Goal: Check status: Check status

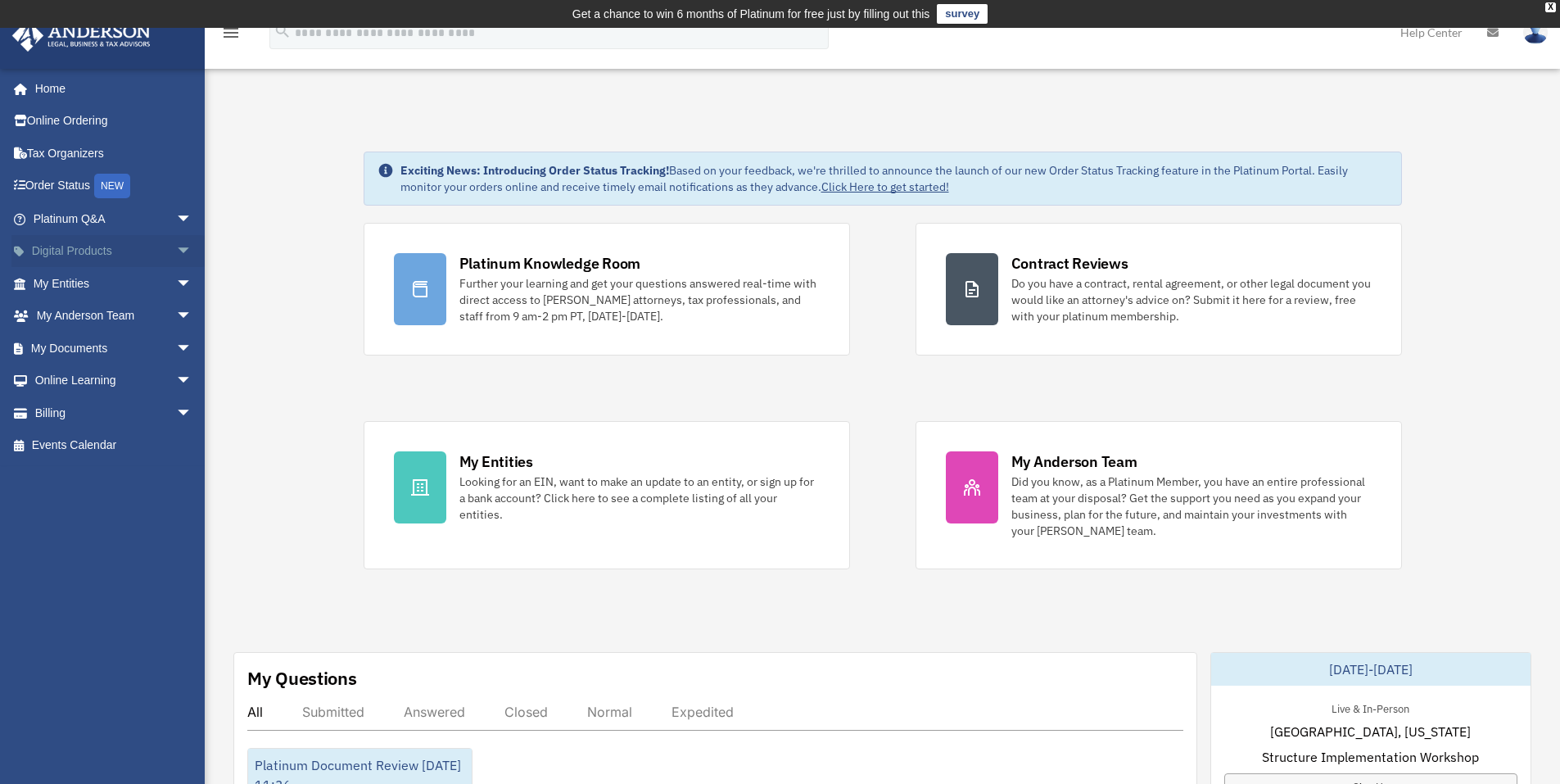
click at [176, 252] on span "arrow_drop_down" at bounding box center [193, 251] width 33 height 34
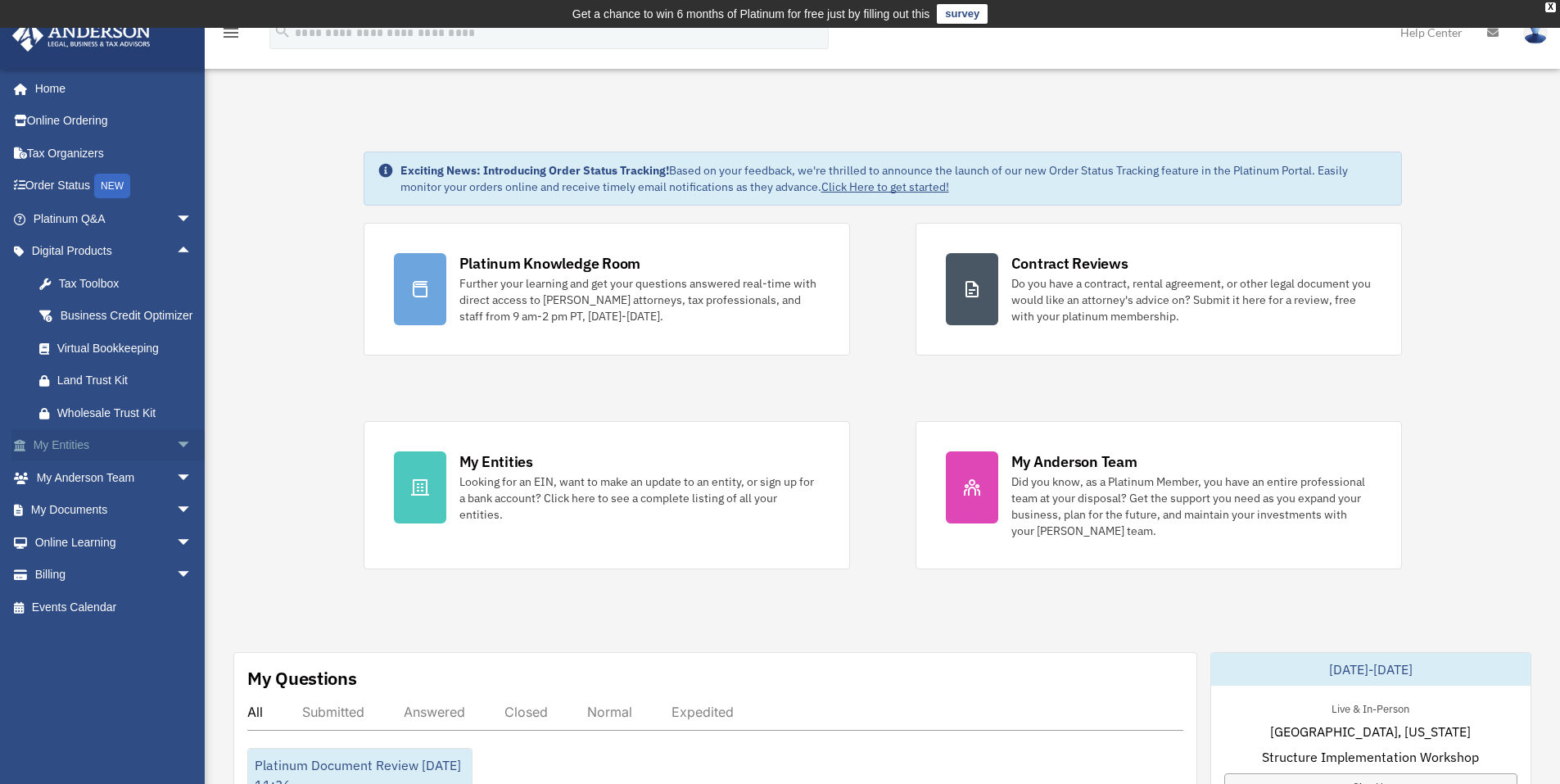
click at [176, 463] on span "arrow_drop_down" at bounding box center [193, 446] width 33 height 34
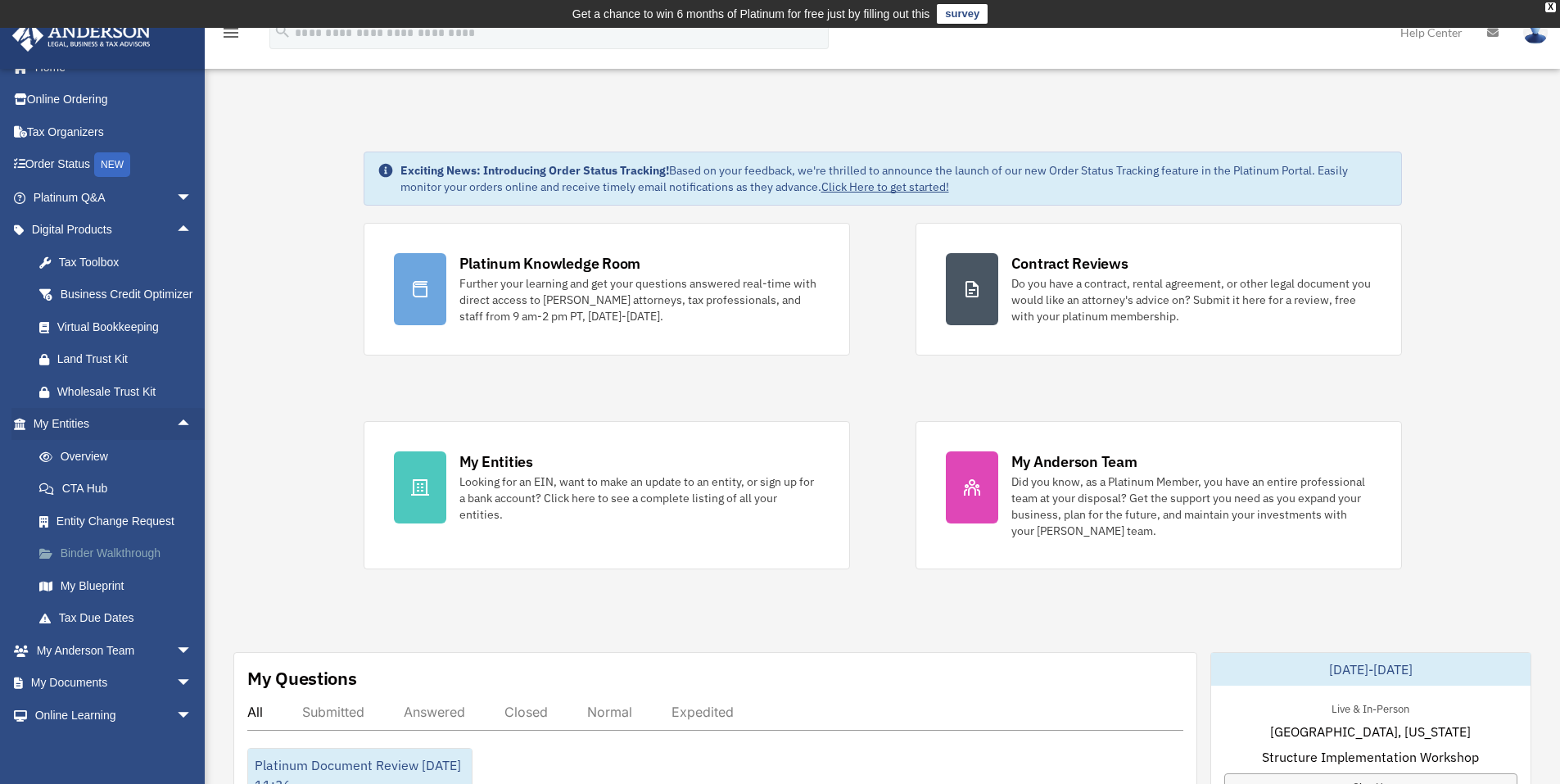
scroll to position [82, 0]
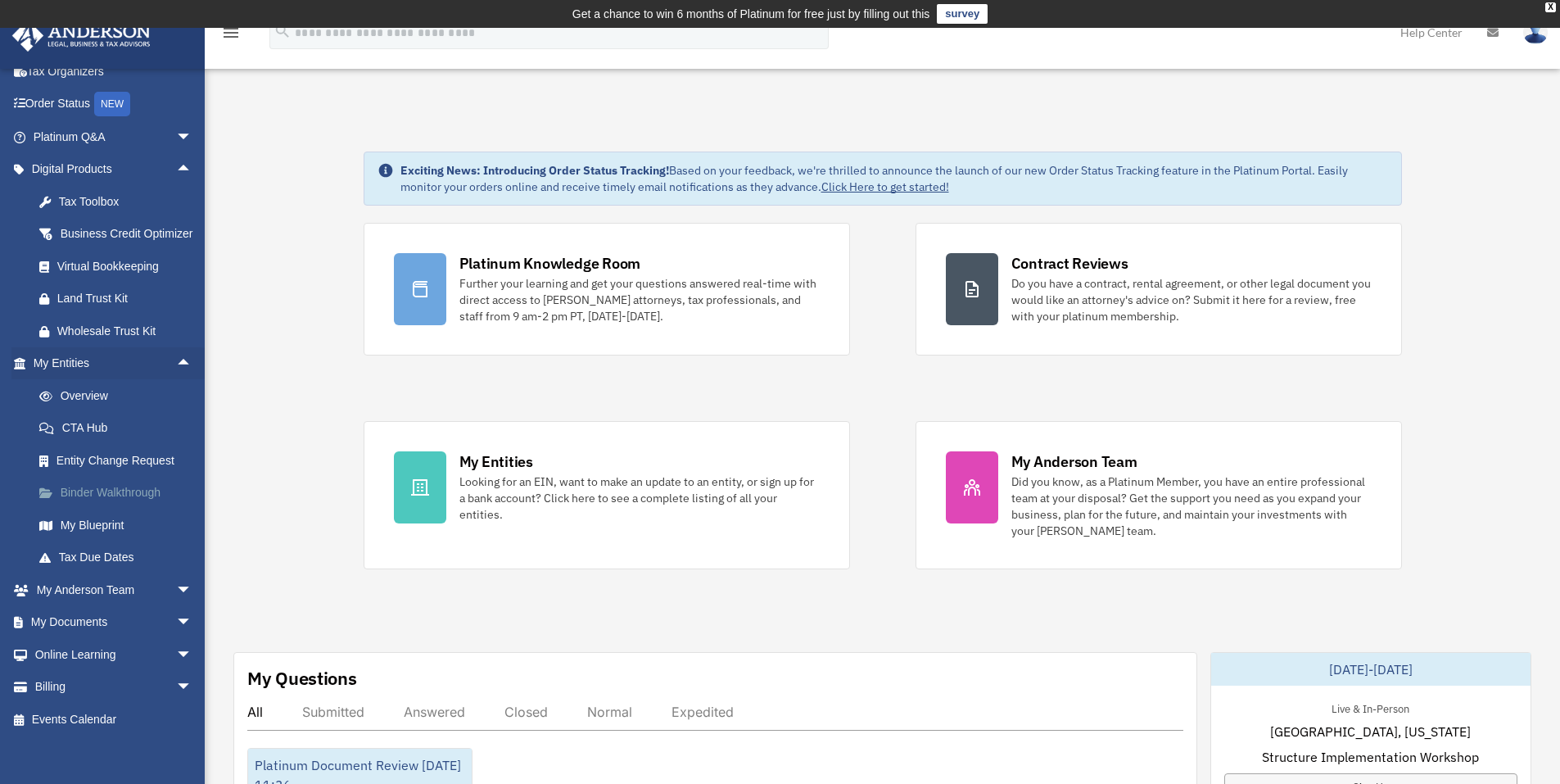
click at [144, 509] on link "Binder Walkthrough" at bounding box center [119, 493] width 194 height 33
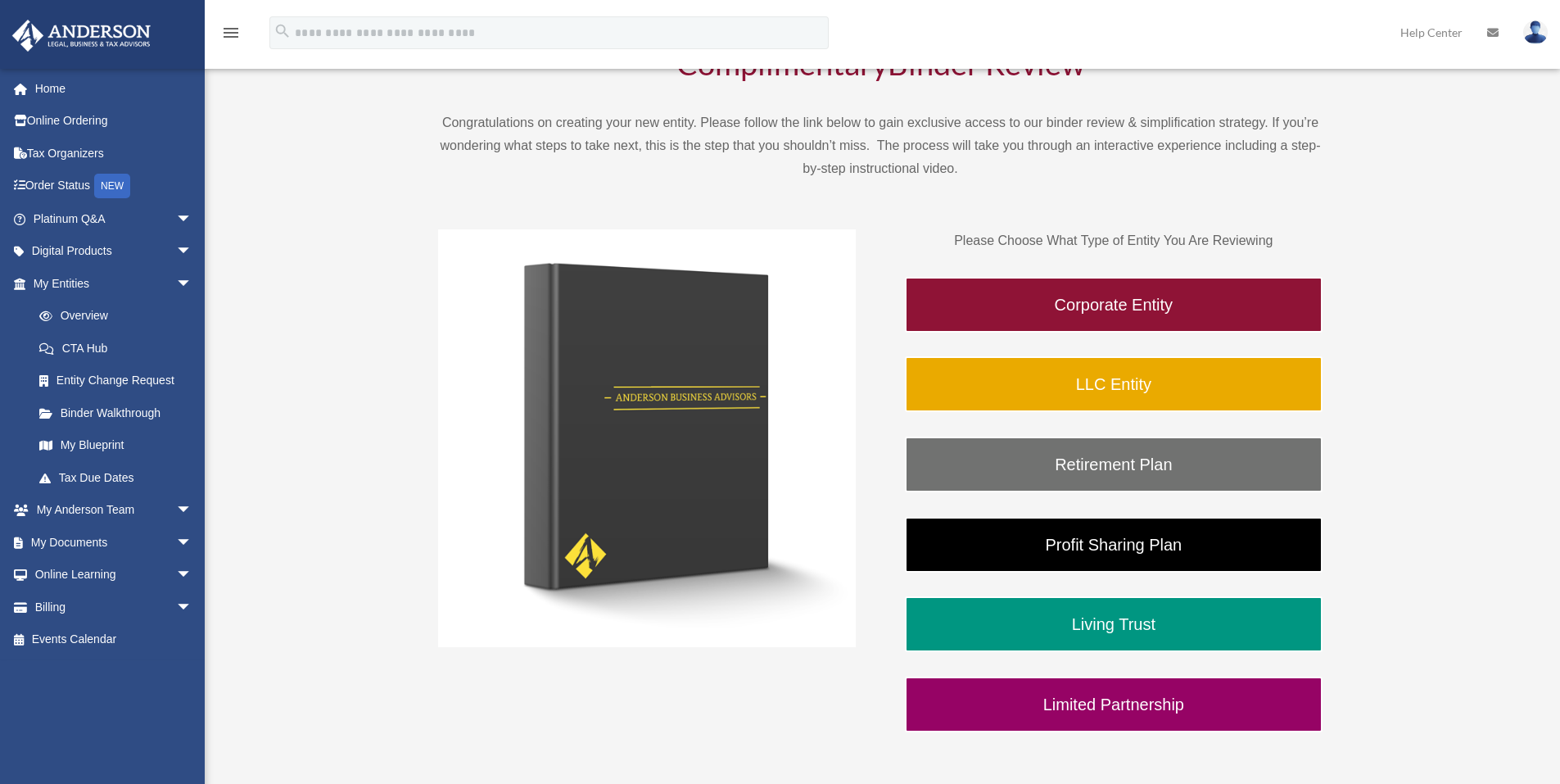
scroll to position [246, 0]
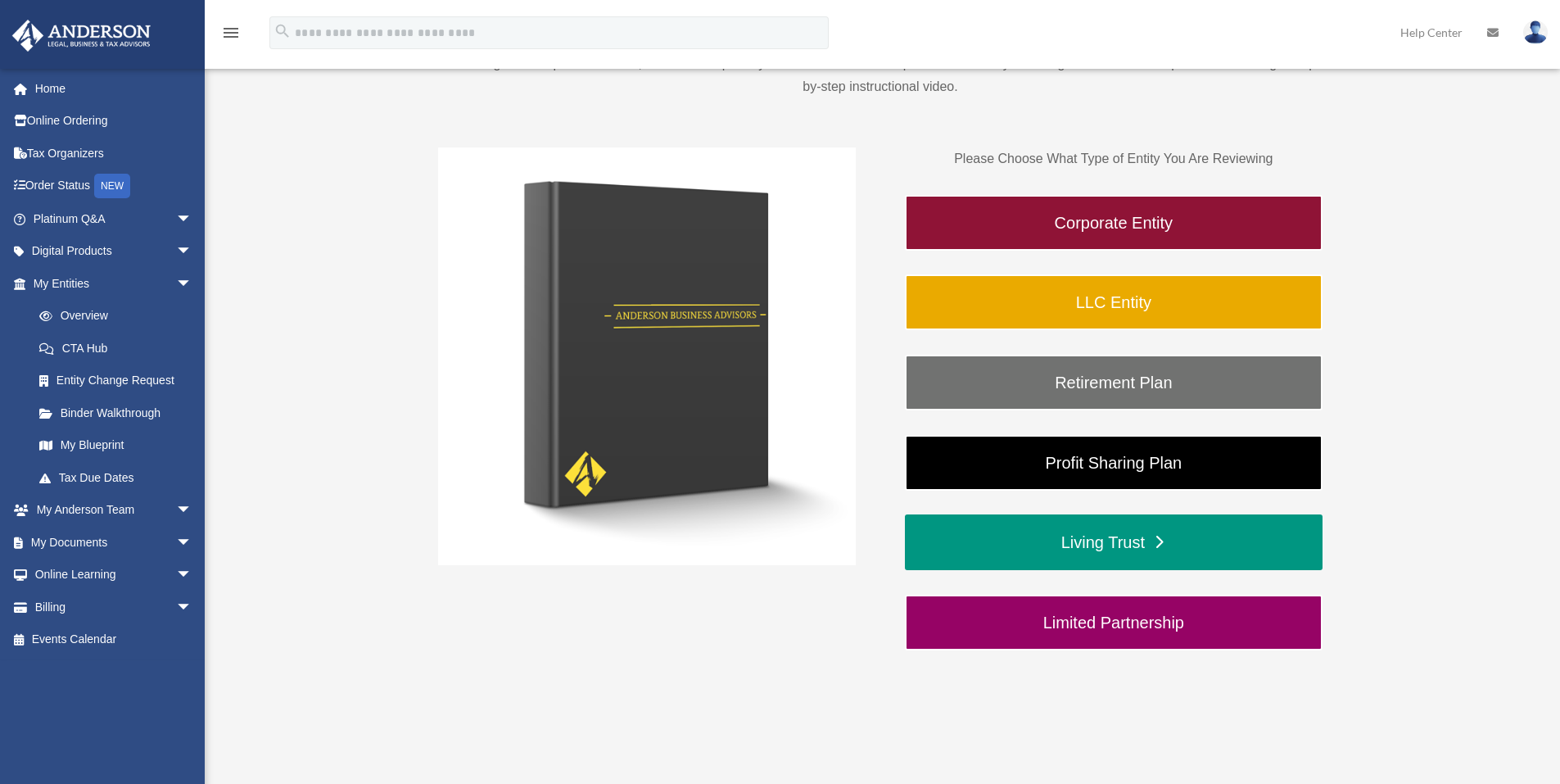
click at [1126, 538] on link "Living Trust" at bounding box center [1113, 541] width 418 height 55
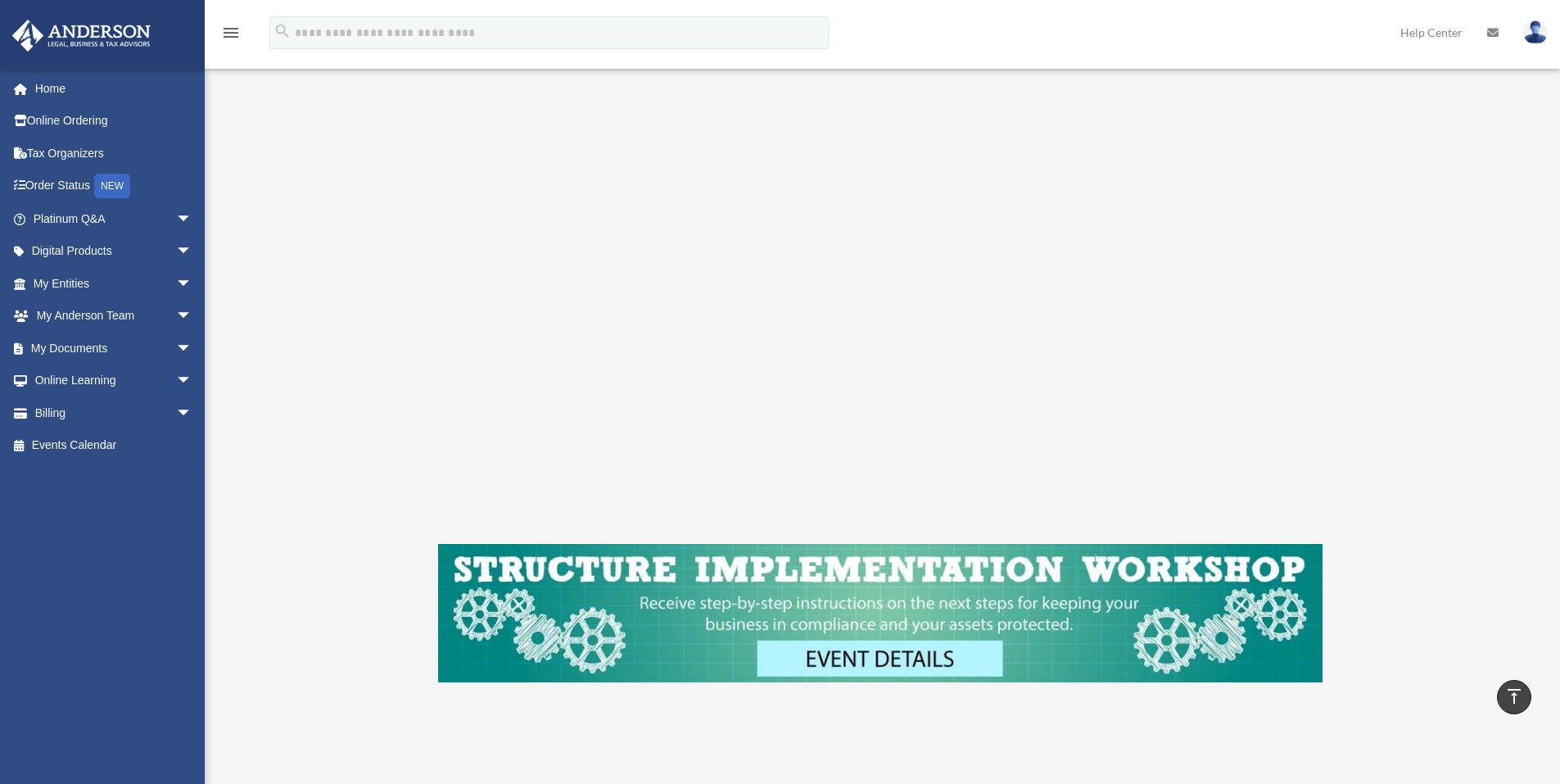
scroll to position [737, 0]
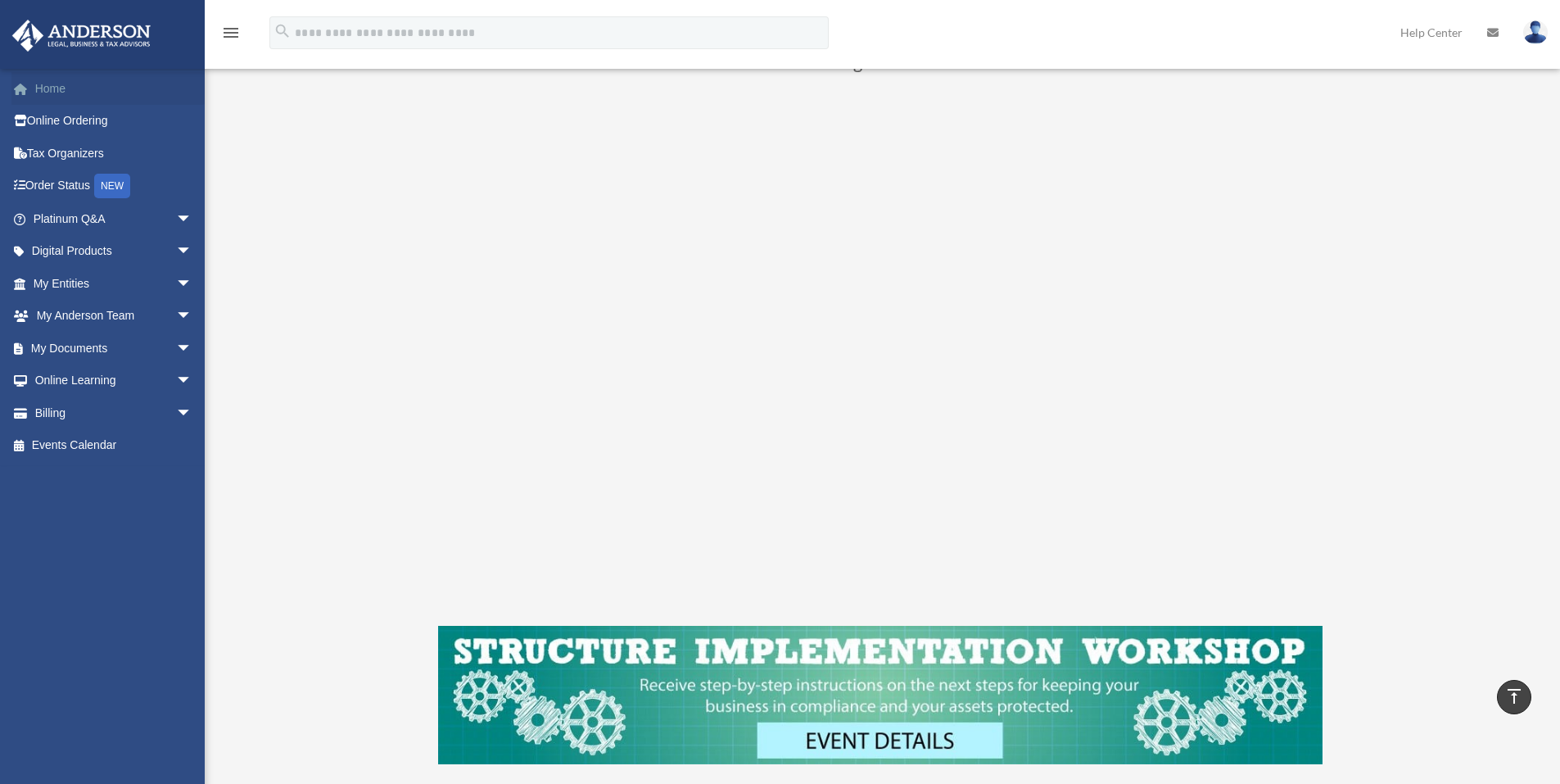
click at [45, 90] on link "Home" at bounding box center [115, 88] width 206 height 33
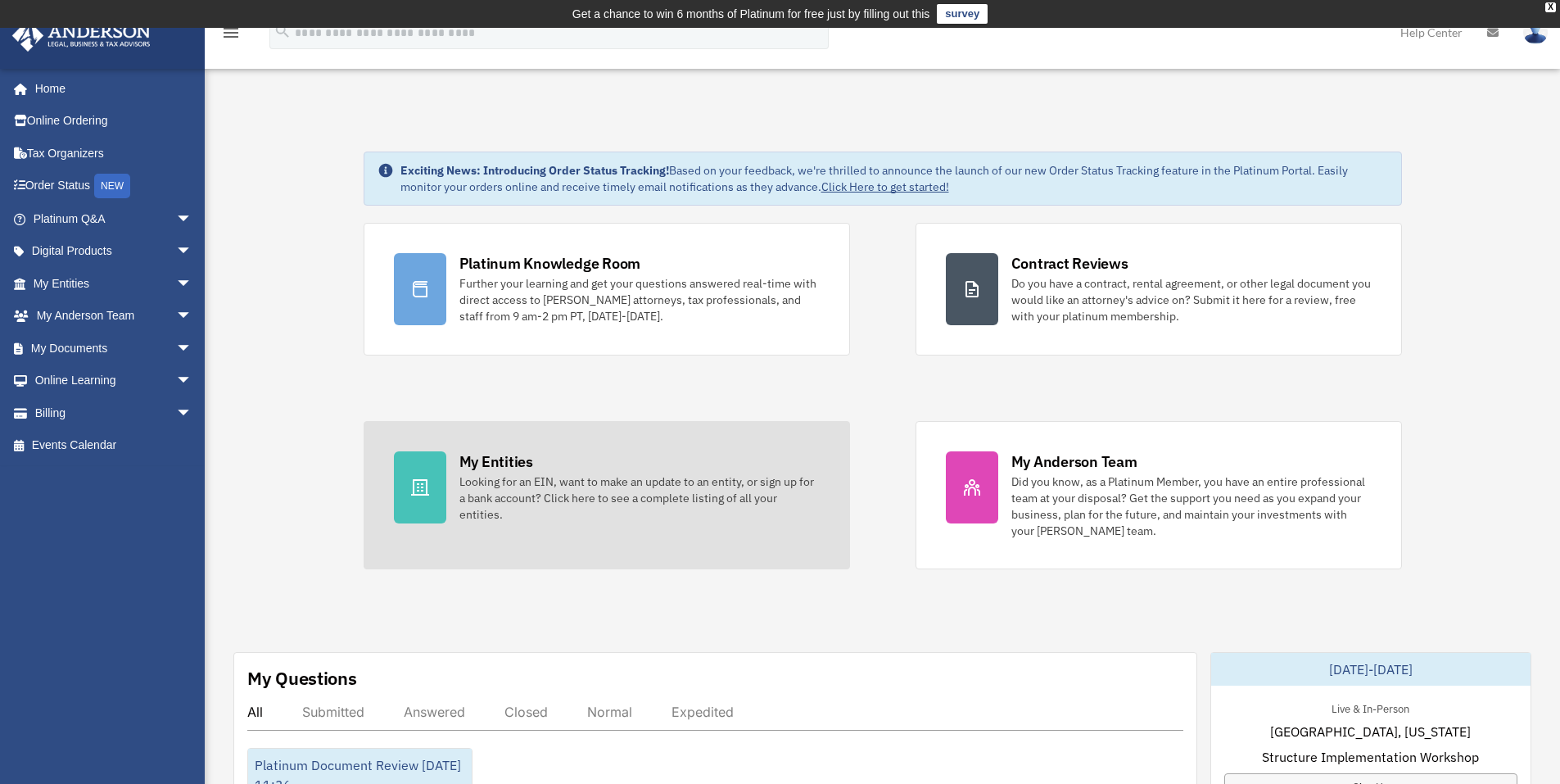
click at [497, 458] on div "My Entities" at bounding box center [496, 461] width 74 height 21
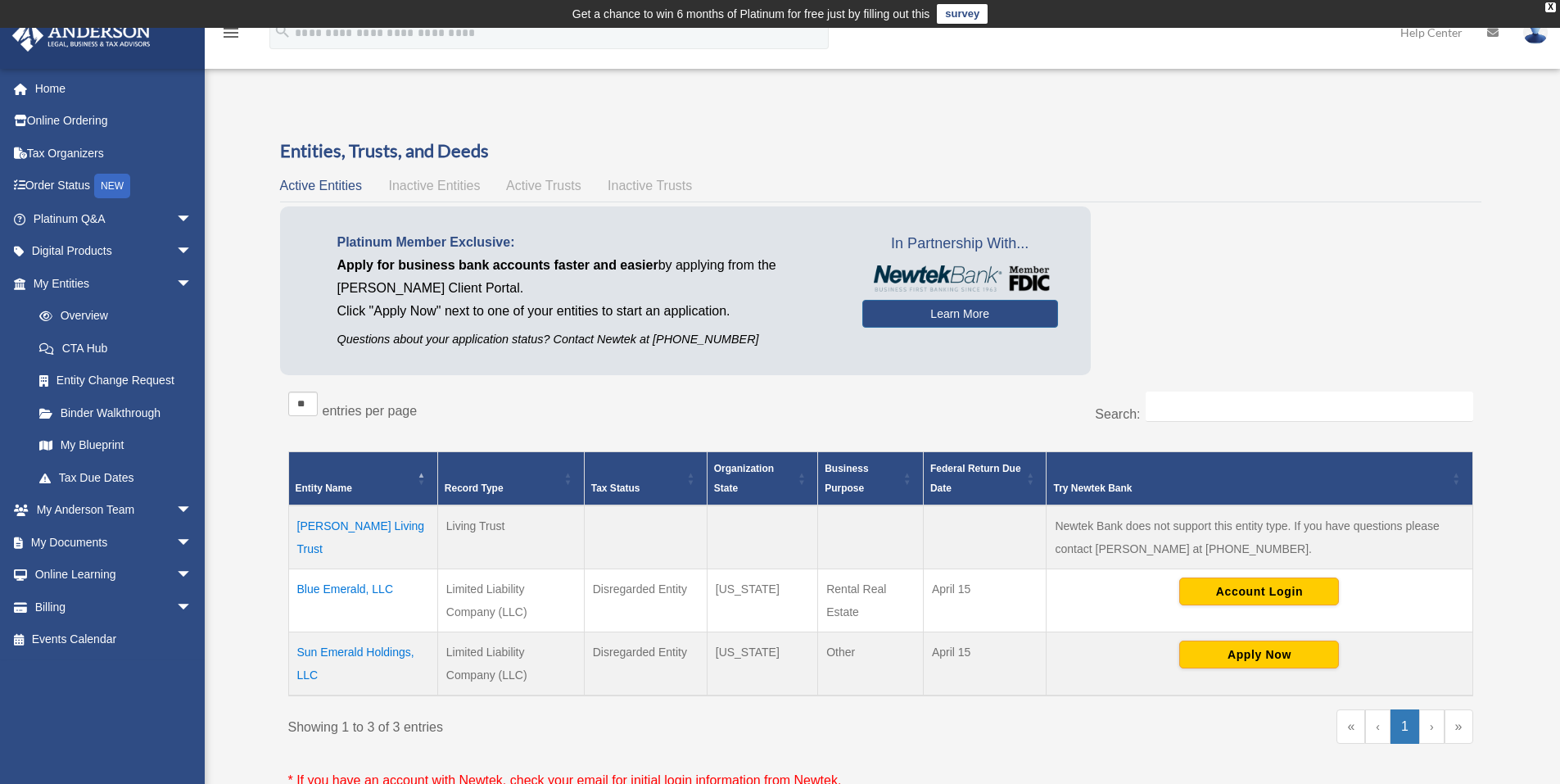
click at [334, 546] on td "[PERSON_NAME] Living Trust" at bounding box center [363, 538] width 149 height 64
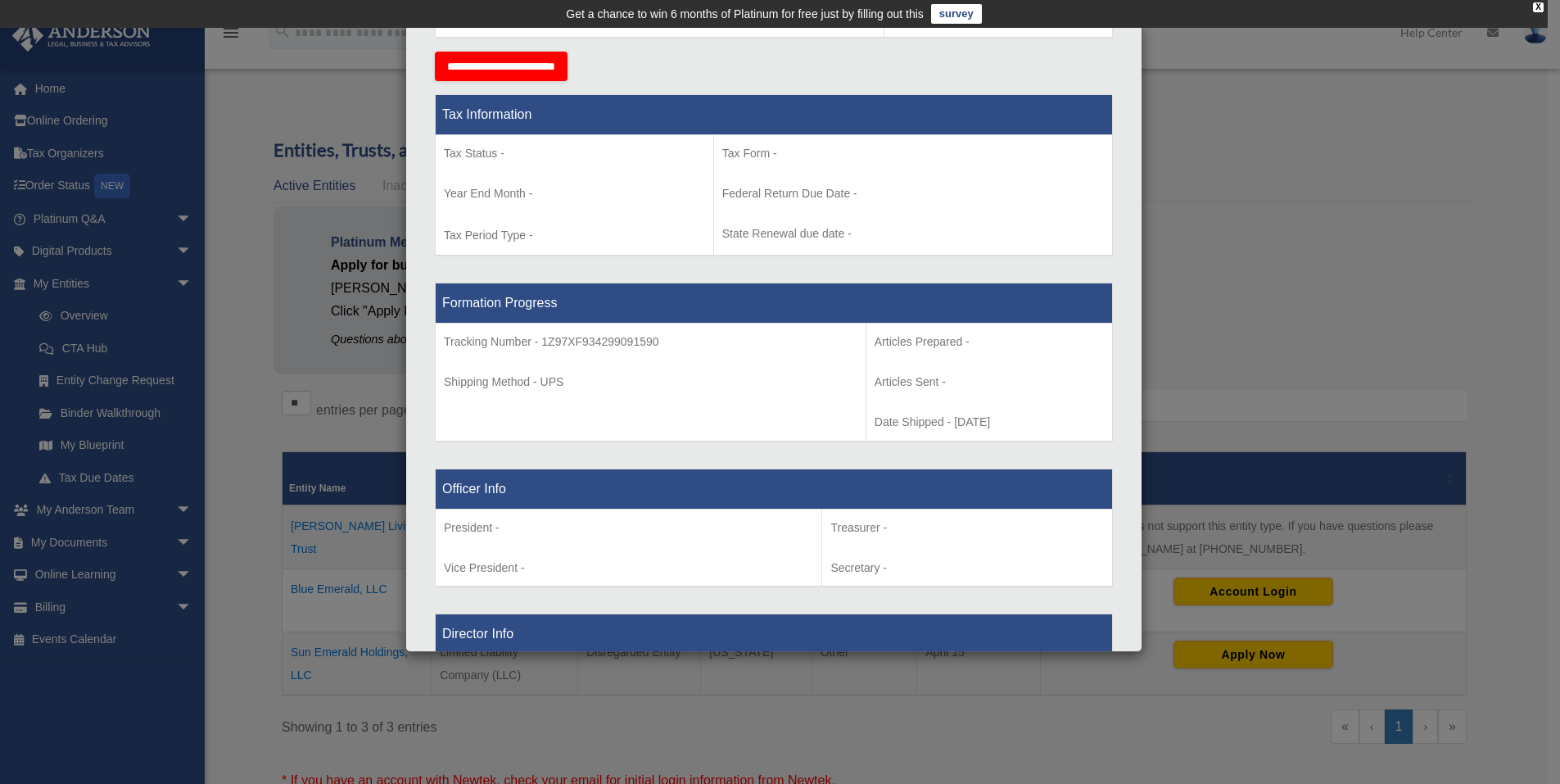
scroll to position [598, 0]
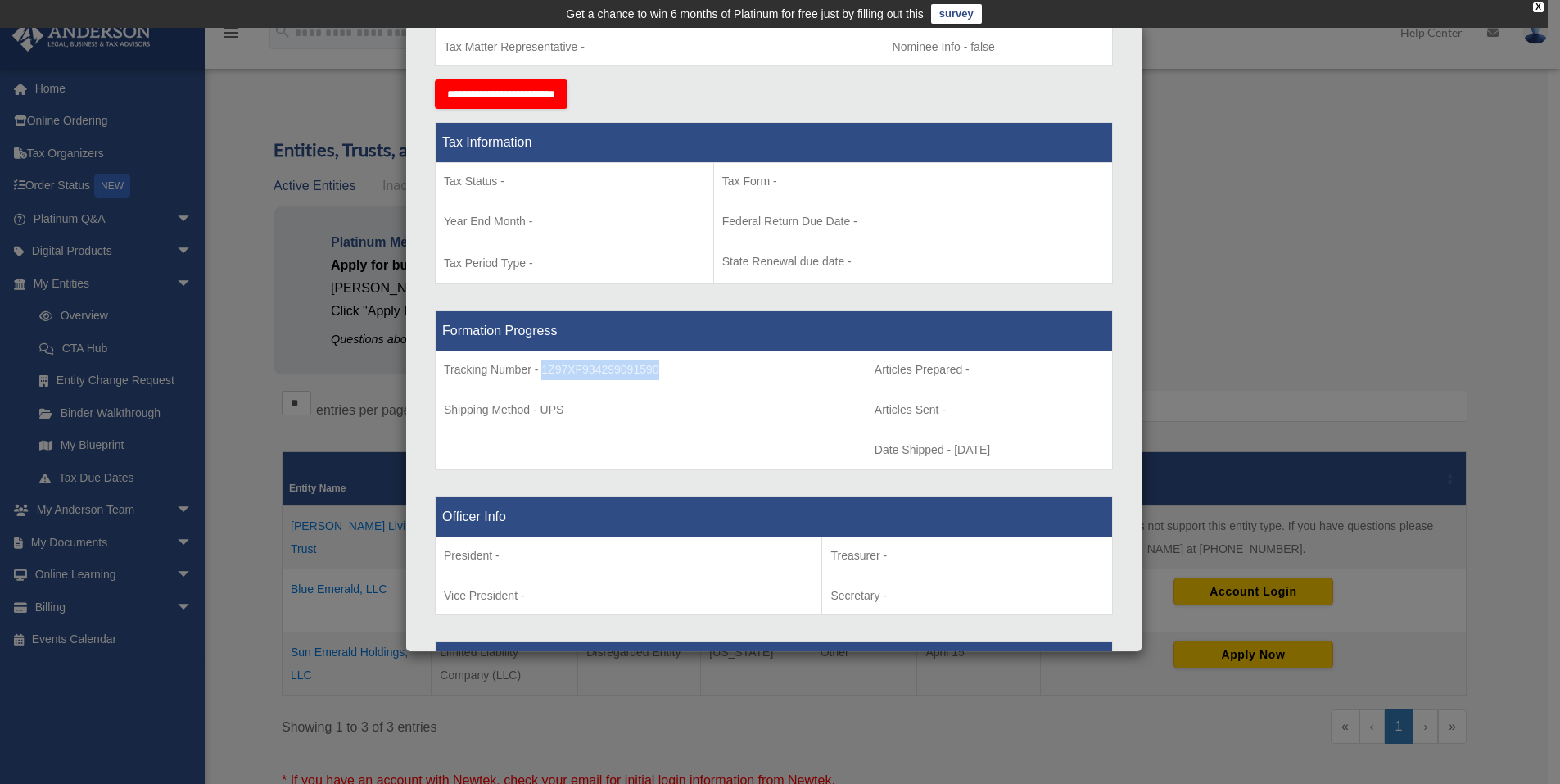
drag, startPoint x: 661, startPoint y: 373, endPoint x: 543, endPoint y: 377, distance: 118.1
click at [543, 377] on p "Tracking Number - 1Z97XF934299091590" at bounding box center [650, 369] width 414 height 21
copy p "1Z97XF934299091590"
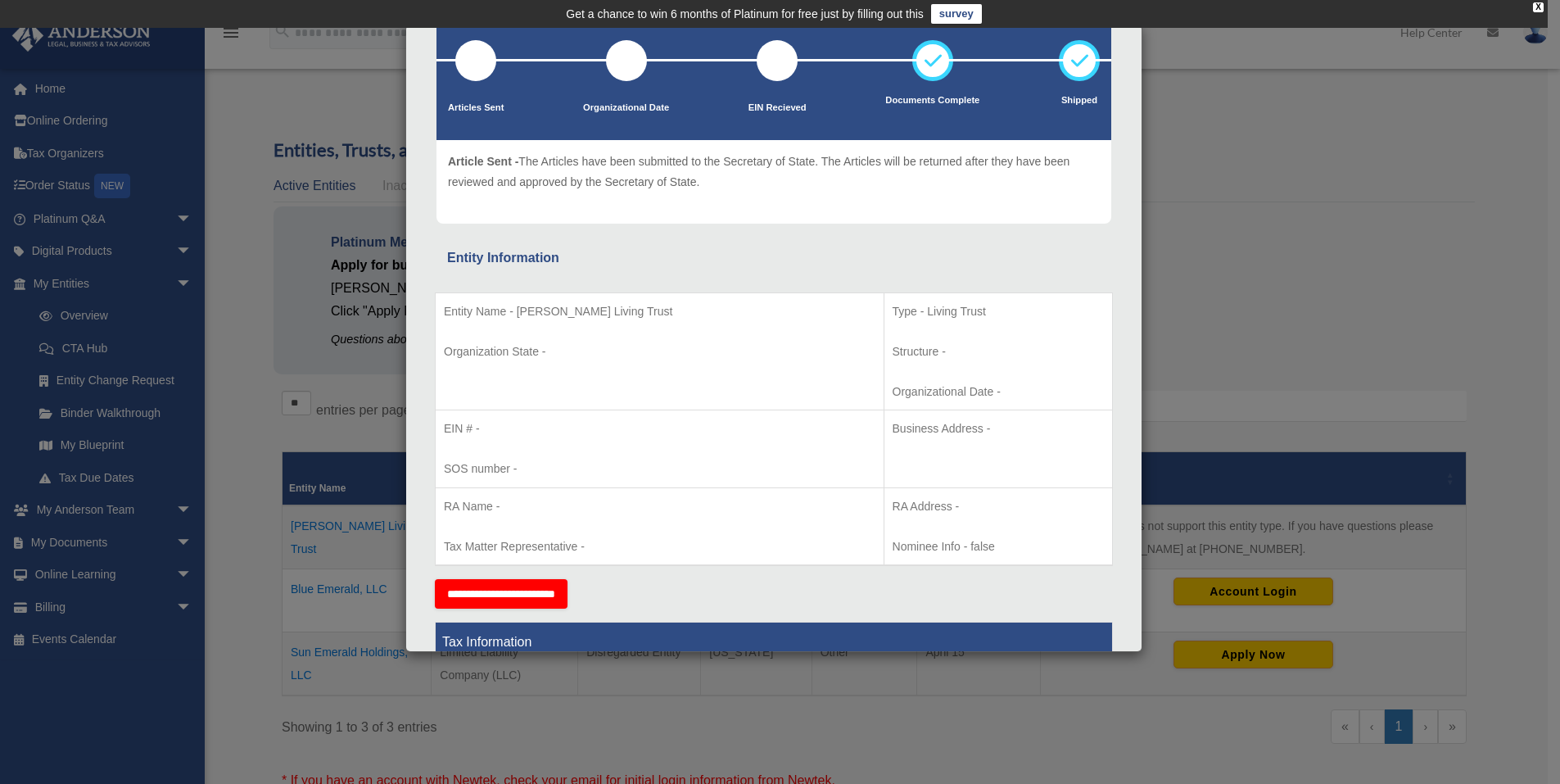
scroll to position [0, 0]
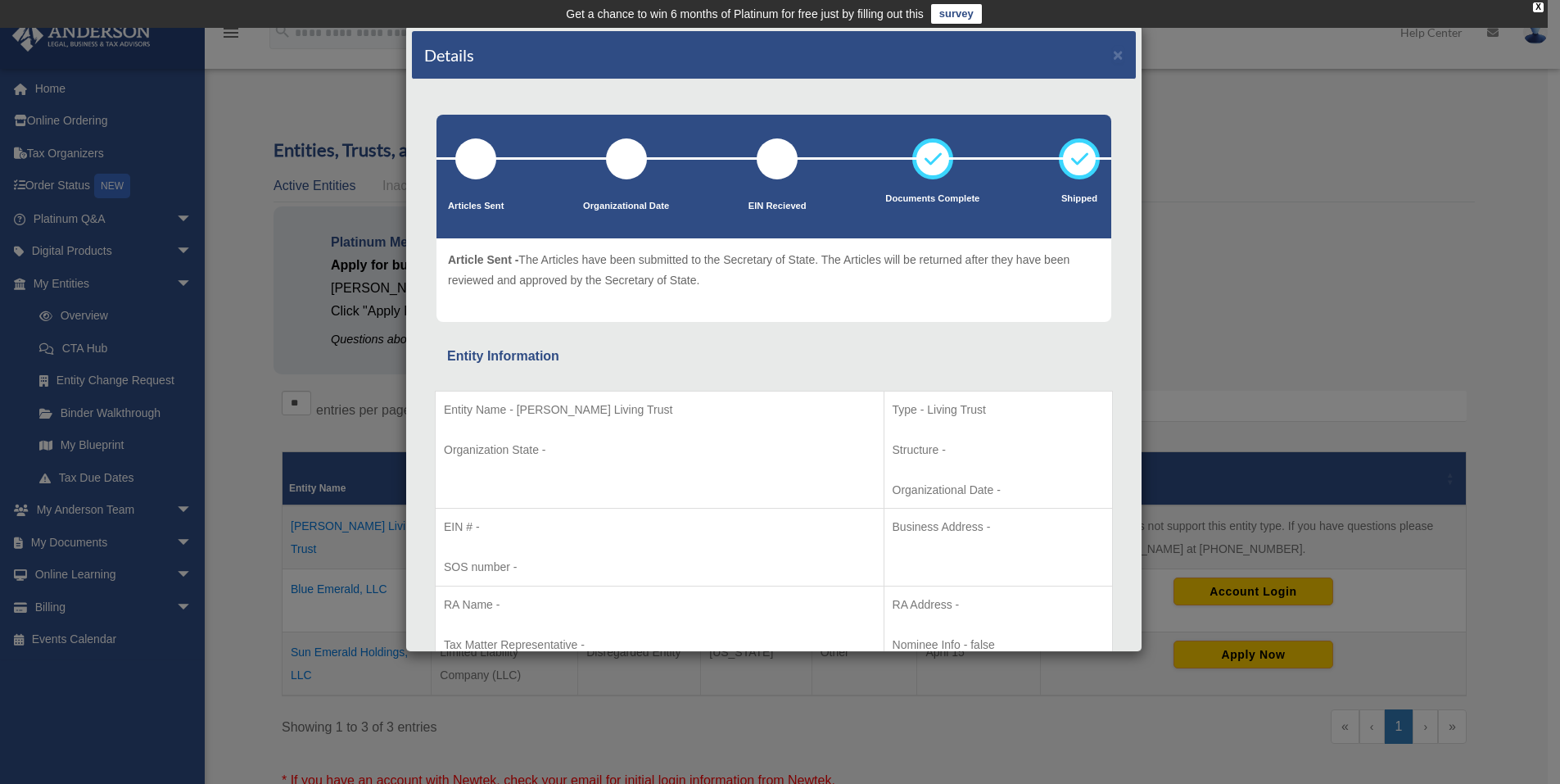
click at [243, 292] on div "Details × Articles Sent Organizational Date" at bounding box center [780, 392] width 1560 height 784
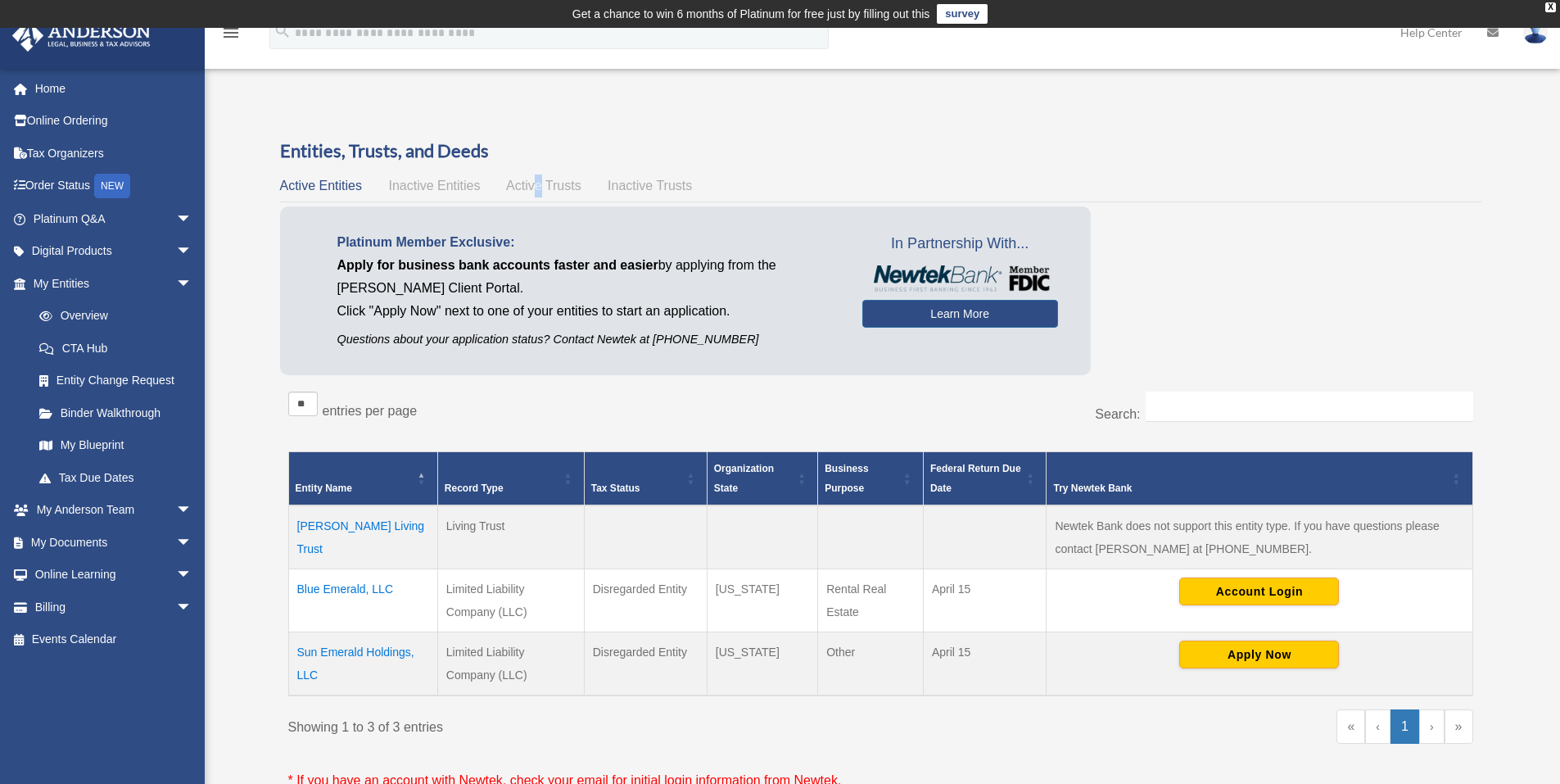
click at [538, 185] on span "Active Trusts" at bounding box center [543, 185] width 75 height 14
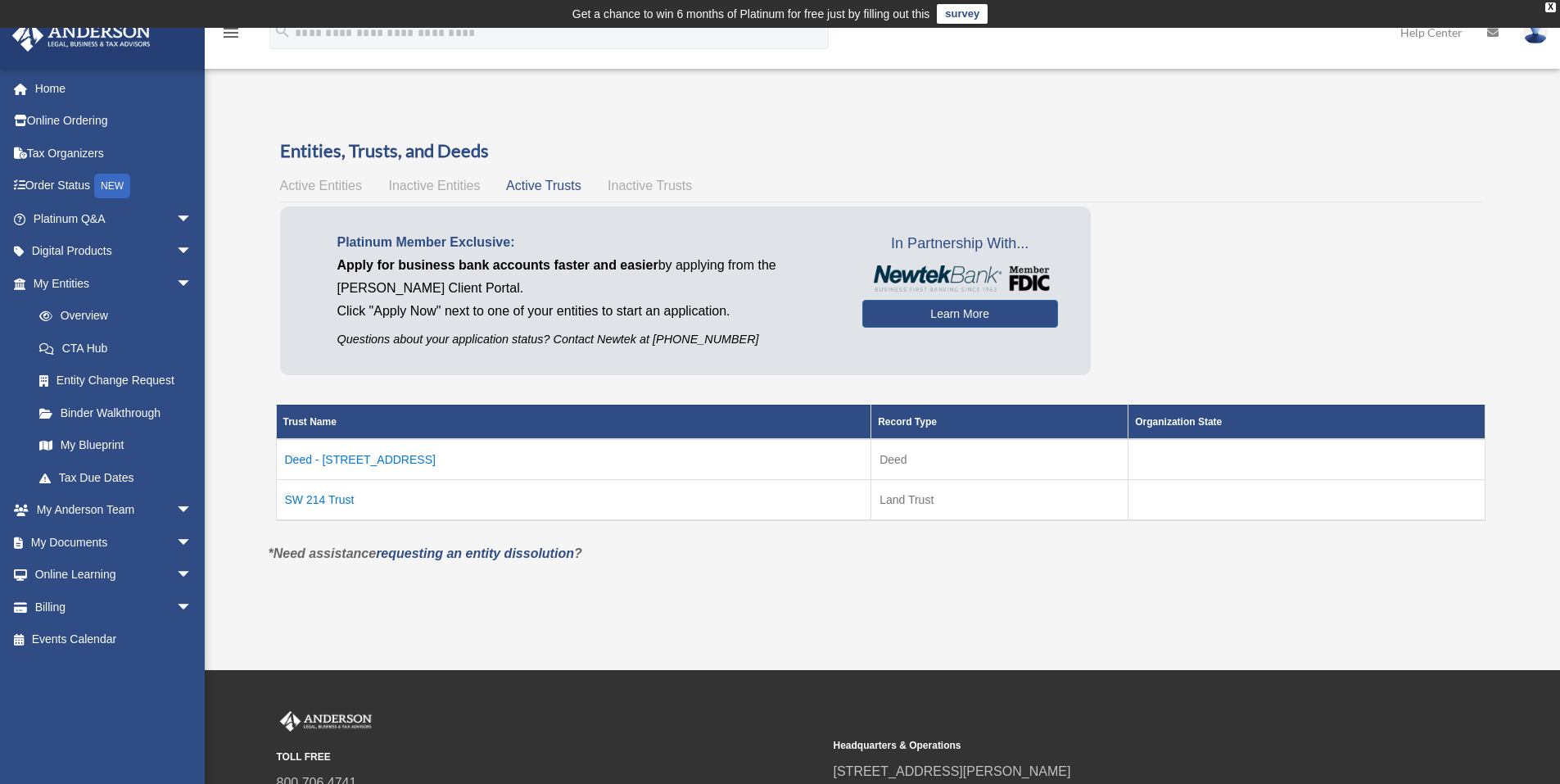
click at [647, 185] on span "Inactive Trusts" at bounding box center [649, 185] width 85 height 14
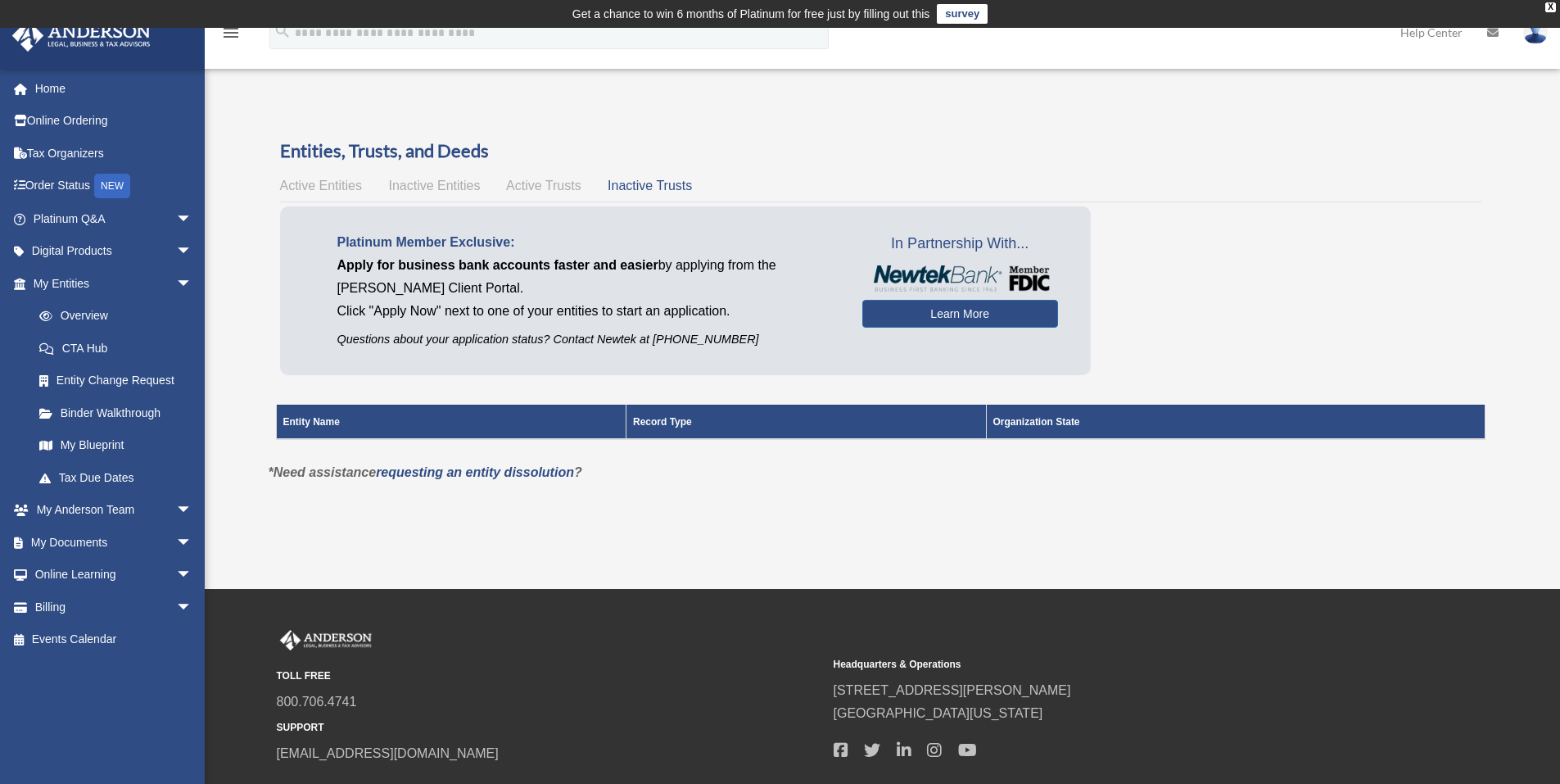
click at [553, 193] on div "Active Entities Inactive Entities Active Trusts Inactive Trusts" at bounding box center [881, 186] width 1202 height 23
click at [528, 182] on span "Active Trusts" at bounding box center [543, 185] width 75 height 14
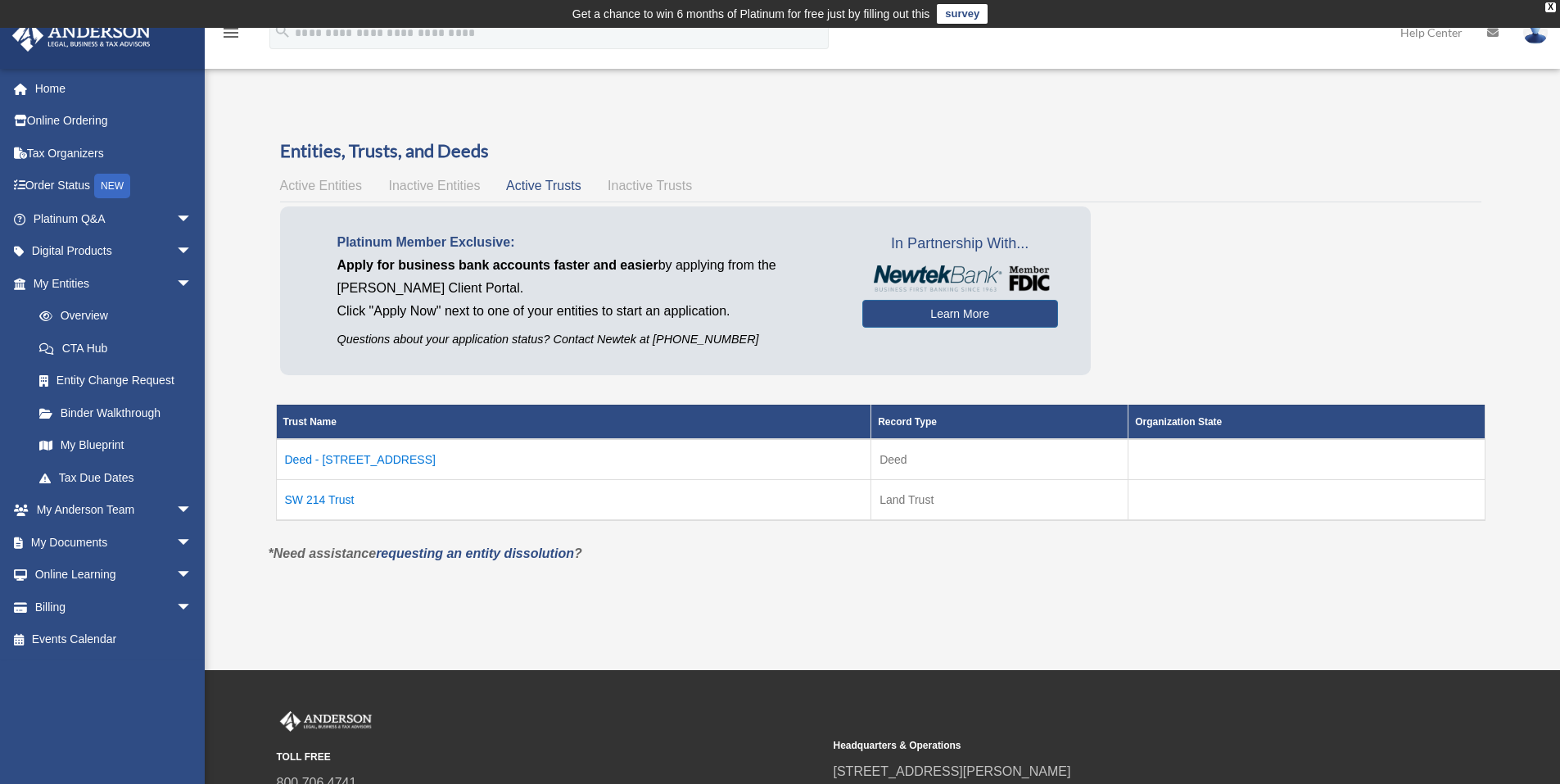
click at [431, 185] on span "Inactive Entities" at bounding box center [434, 185] width 92 height 14
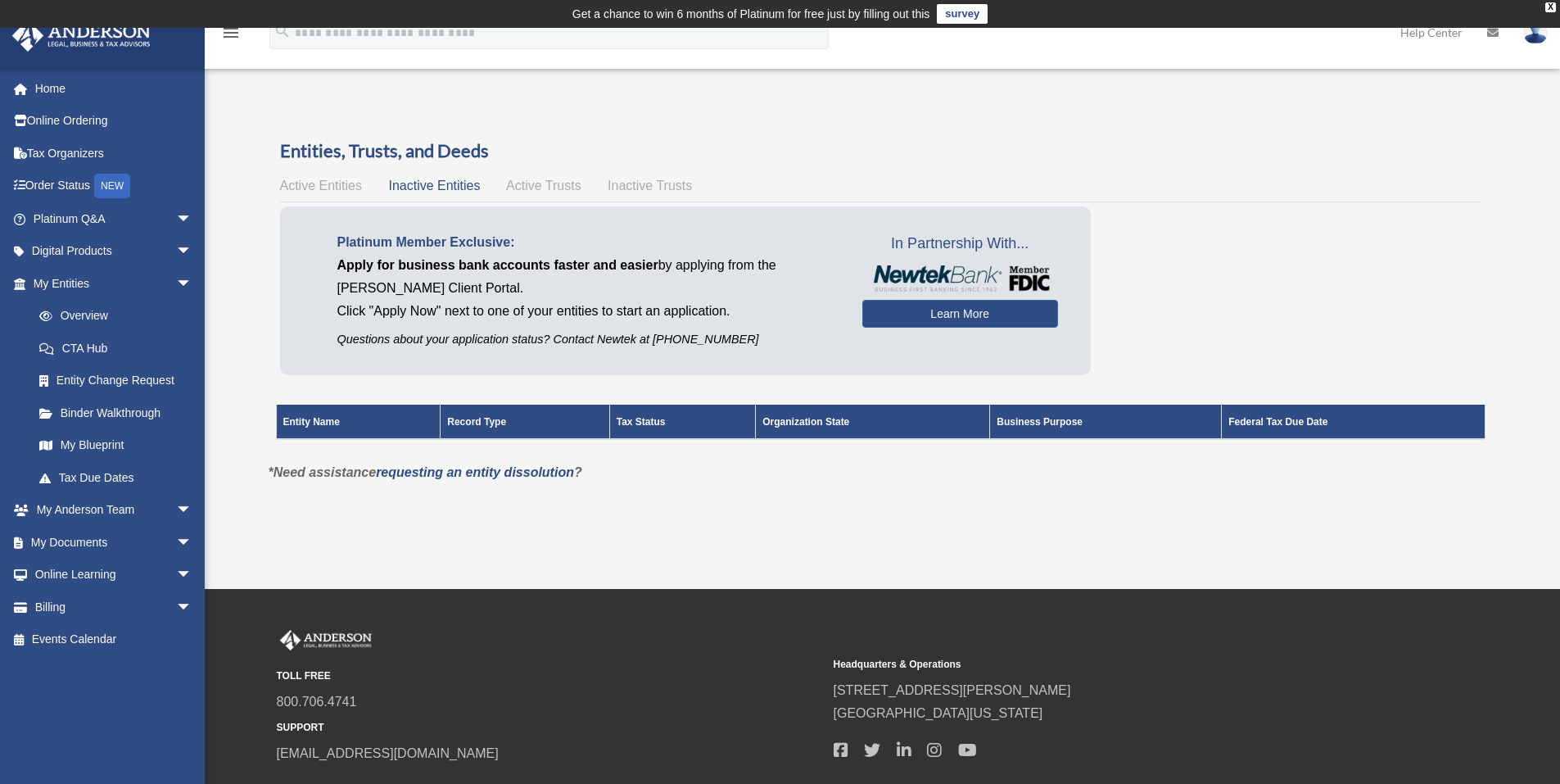
click at [329, 185] on span "Active Entities" at bounding box center [321, 185] width 82 height 14
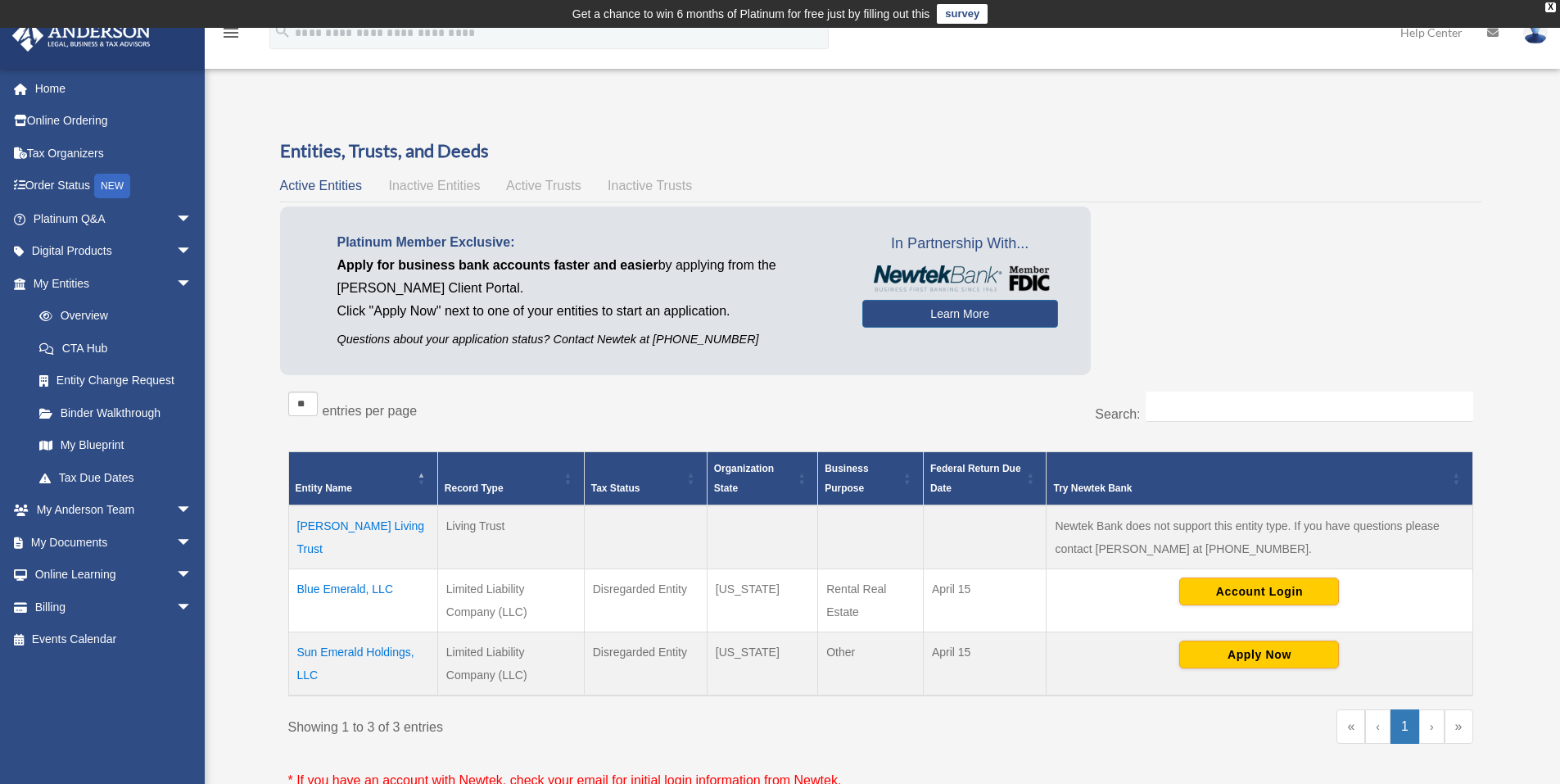
click at [334, 543] on td "[PERSON_NAME] Living Trust" at bounding box center [363, 538] width 149 height 64
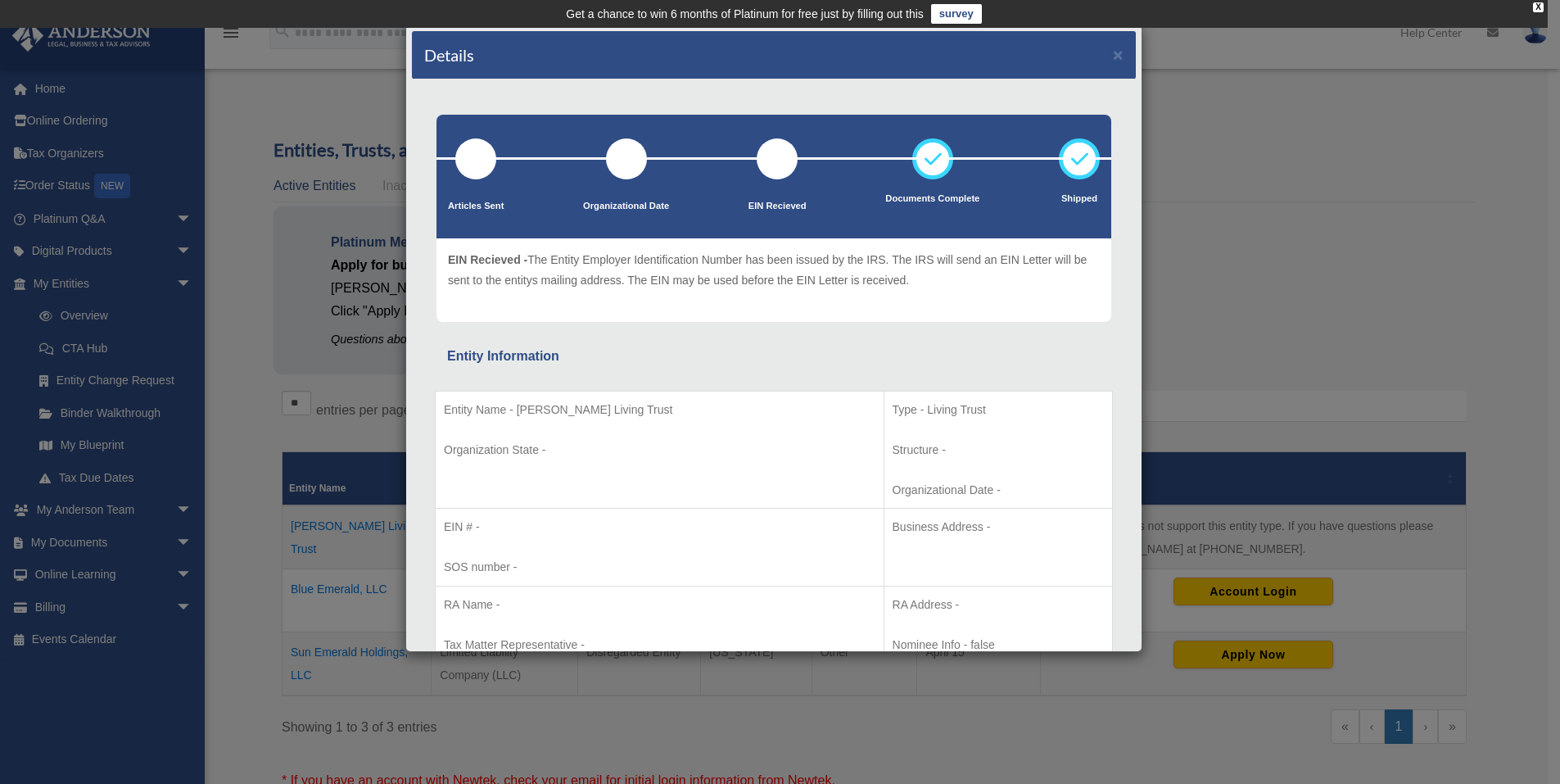
click at [326, 85] on div "Details × Articles Sent Organizational Date" at bounding box center [780, 392] width 1560 height 784
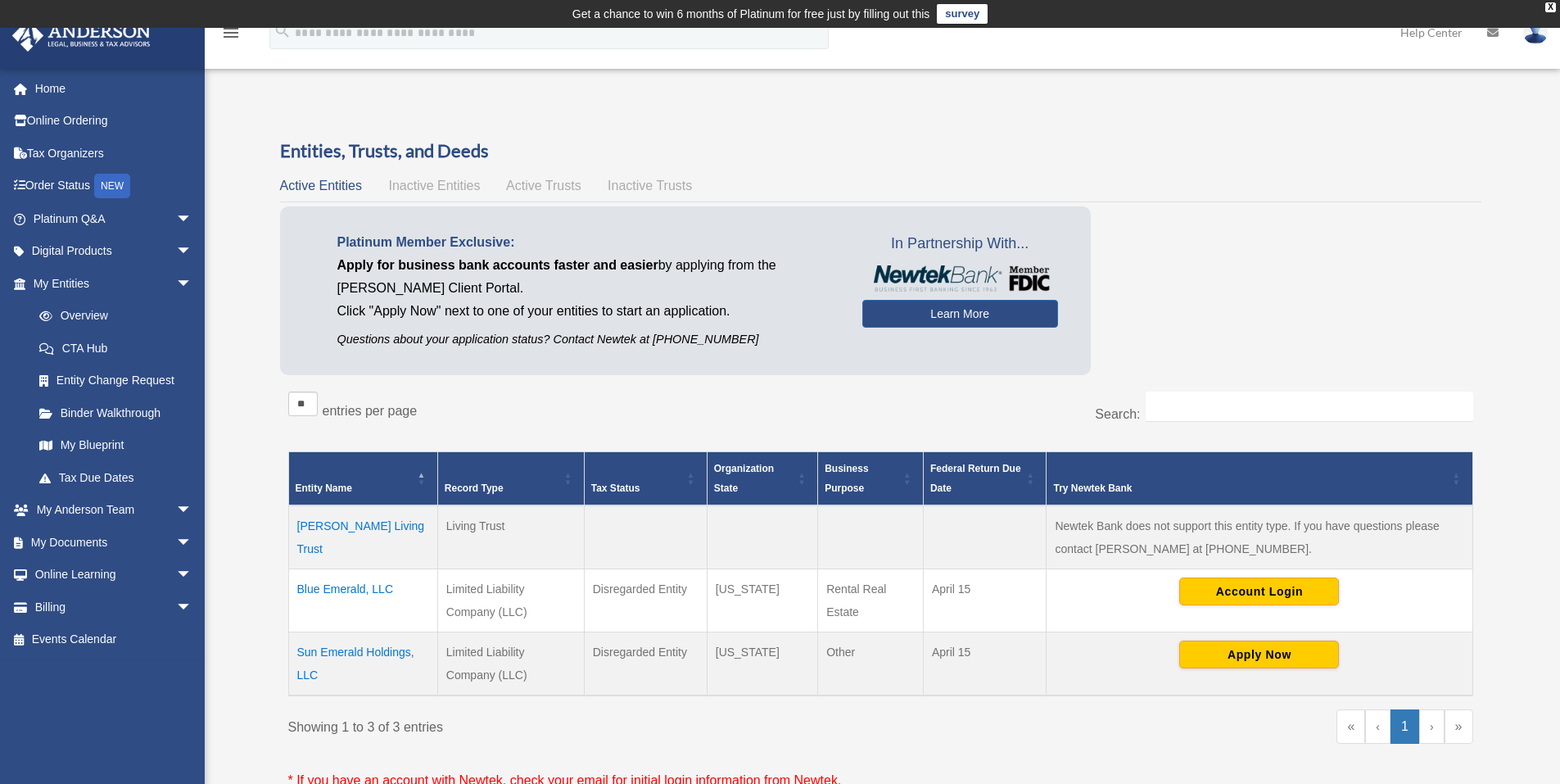
click at [547, 182] on span "Active Trusts" at bounding box center [543, 185] width 75 height 14
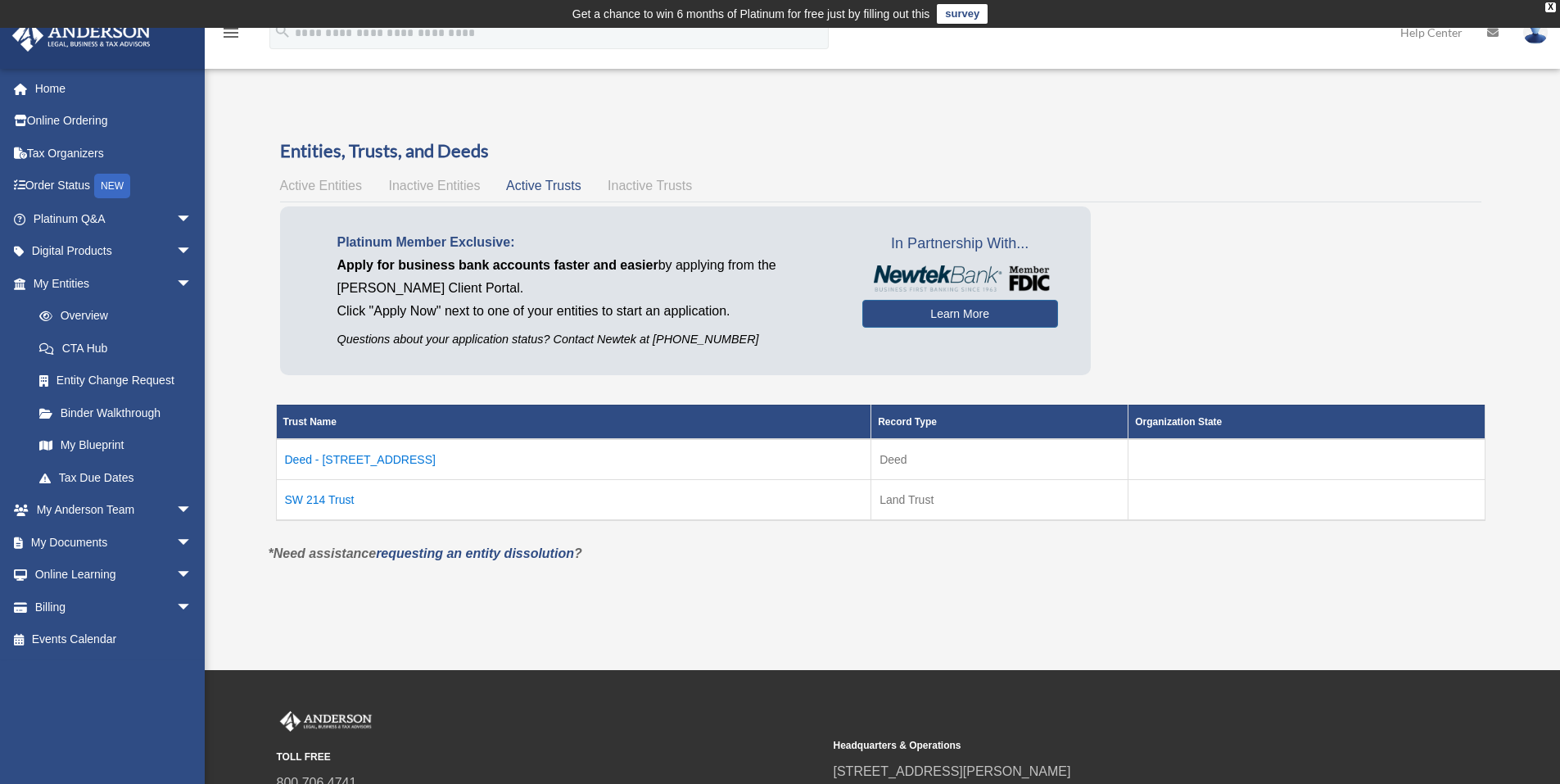
click at [379, 460] on td "Deed - [STREET_ADDRESS]" at bounding box center [573, 459] width 596 height 41
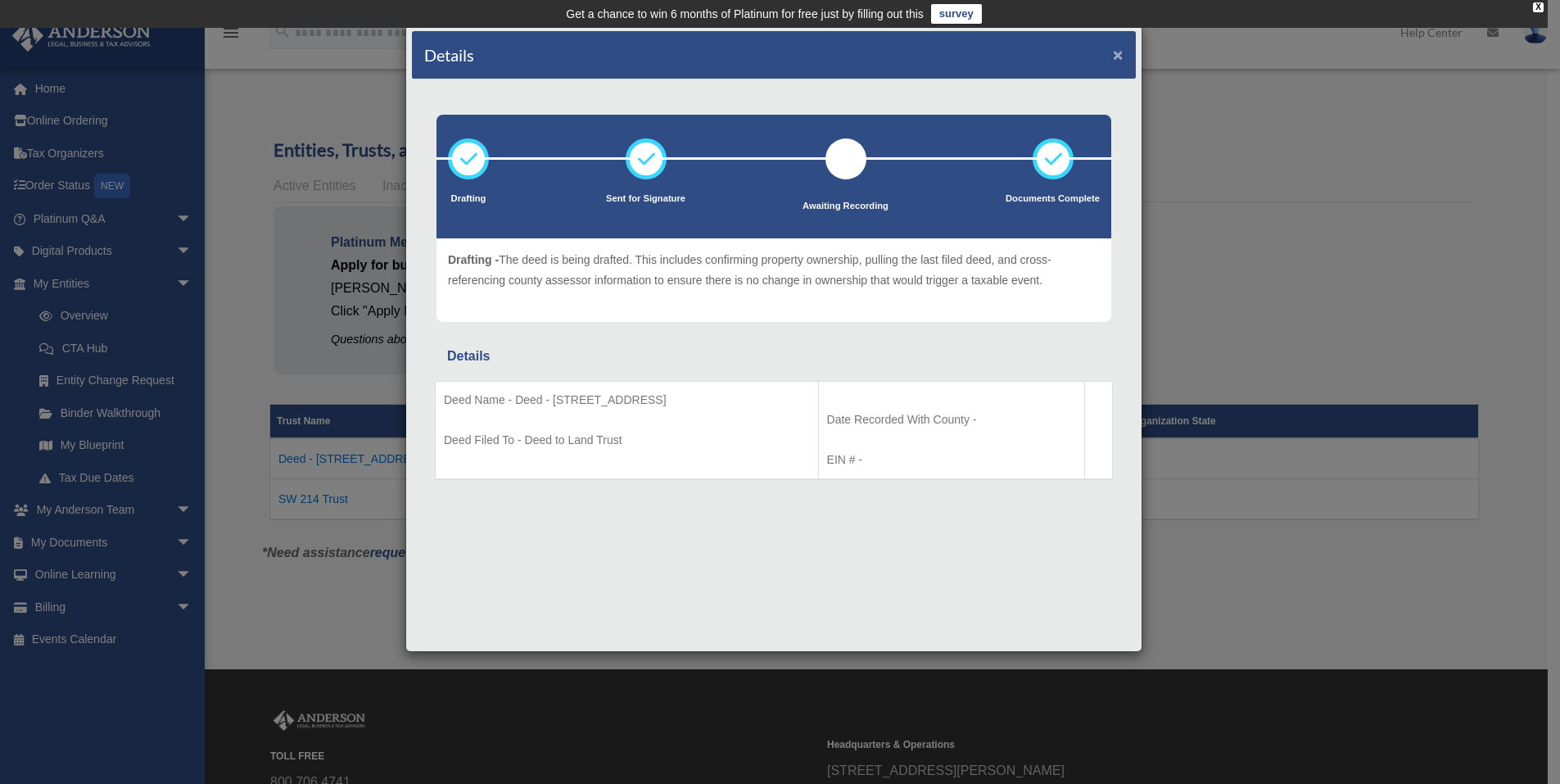
click at [1120, 59] on button "×" at bounding box center [1119, 54] width 11 height 17
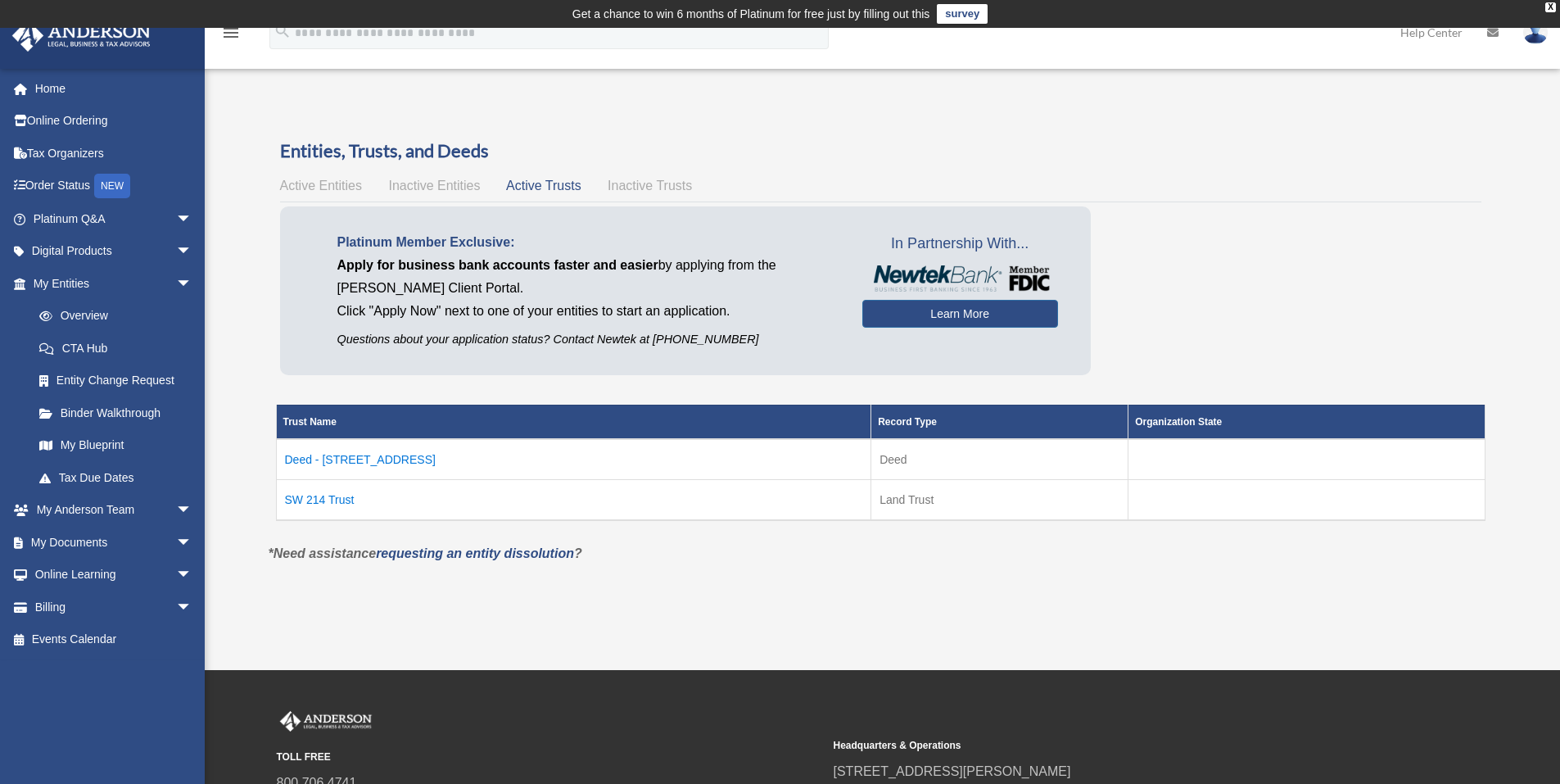
click at [332, 500] on td "SW 214 Trust" at bounding box center [573, 499] width 596 height 41
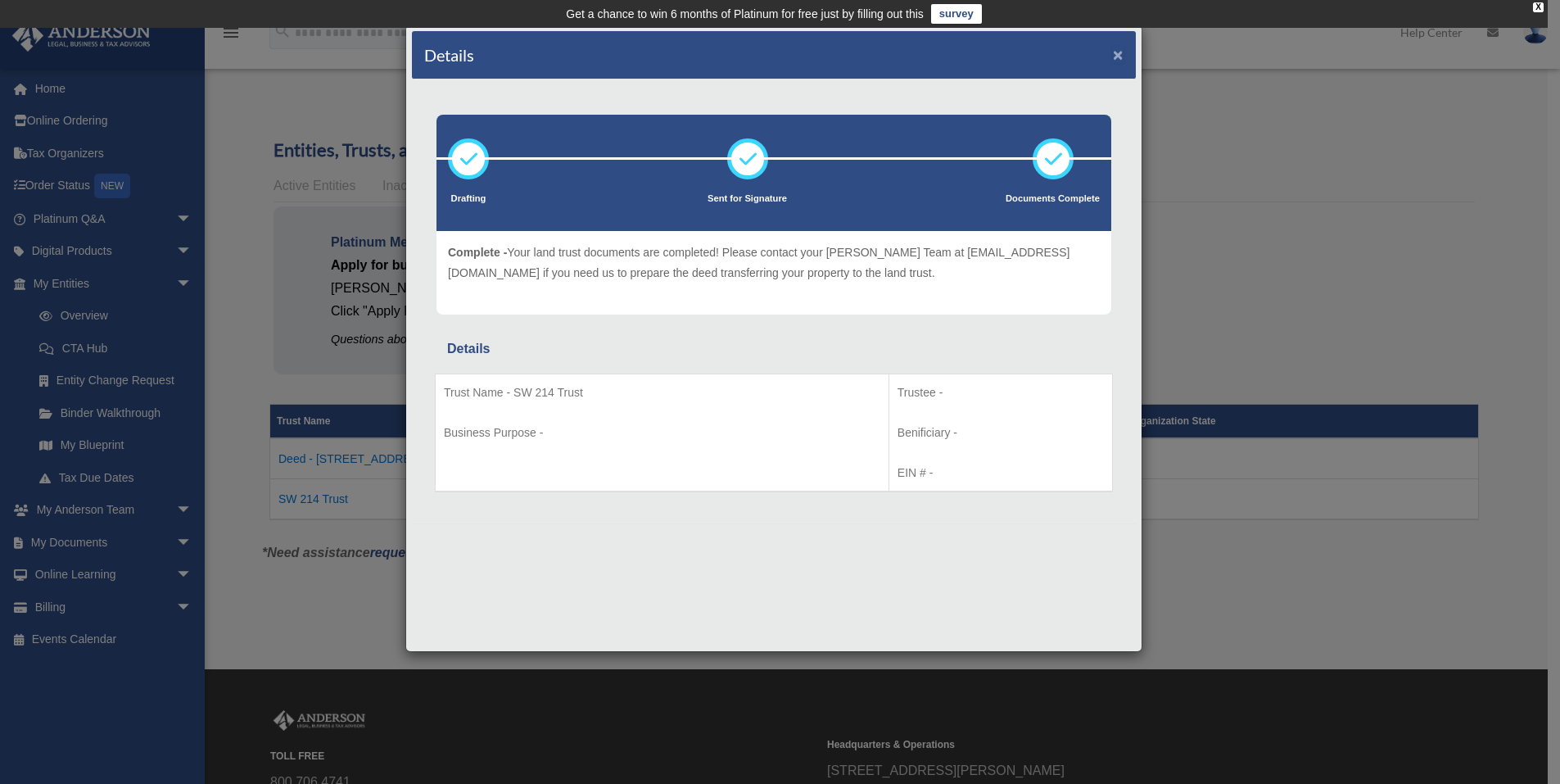
click at [1120, 52] on button "×" at bounding box center [1119, 54] width 11 height 17
